Goal: Task Accomplishment & Management: Manage account settings

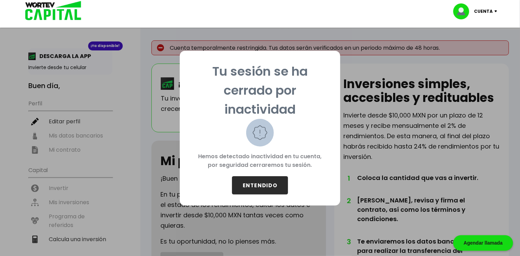
click at [261, 185] on button "ENTENDIDO" at bounding box center [260, 185] width 56 height 18
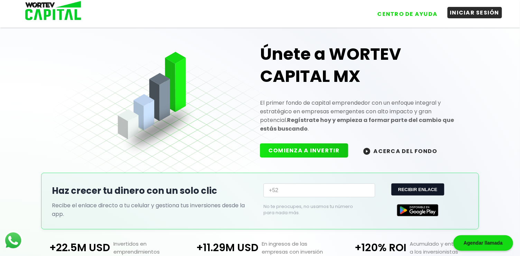
click at [470, 15] on button "INICIAR SESIÓN" at bounding box center [474, 12] width 55 height 11
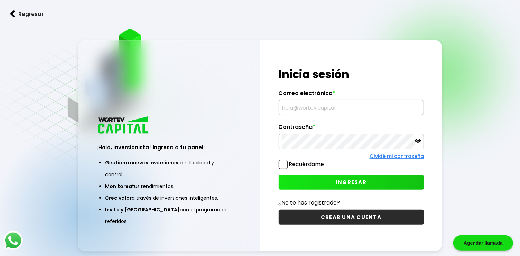
type input "[EMAIL_ADDRESS][DOMAIN_NAME]"
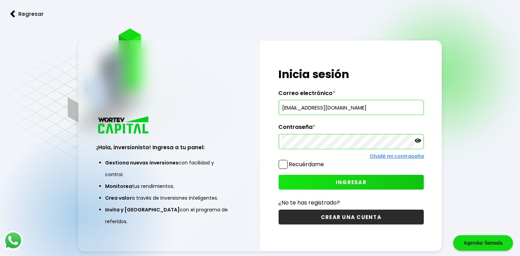
click at [302, 164] on label "Recuérdame" at bounding box center [306, 164] width 35 height 8
click at [326, 161] on input "Recuérdame" at bounding box center [326, 161] width 0 height 0
click at [339, 180] on span "INGRESAR" at bounding box center [351, 182] width 31 height 7
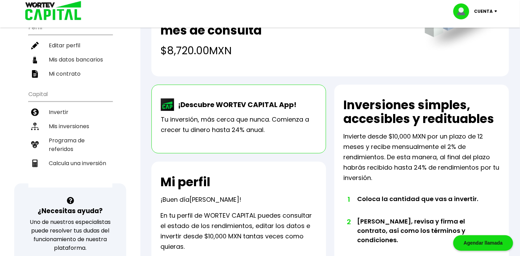
scroll to position [92, 0]
